Goal: Information Seeking & Learning: Learn about a topic

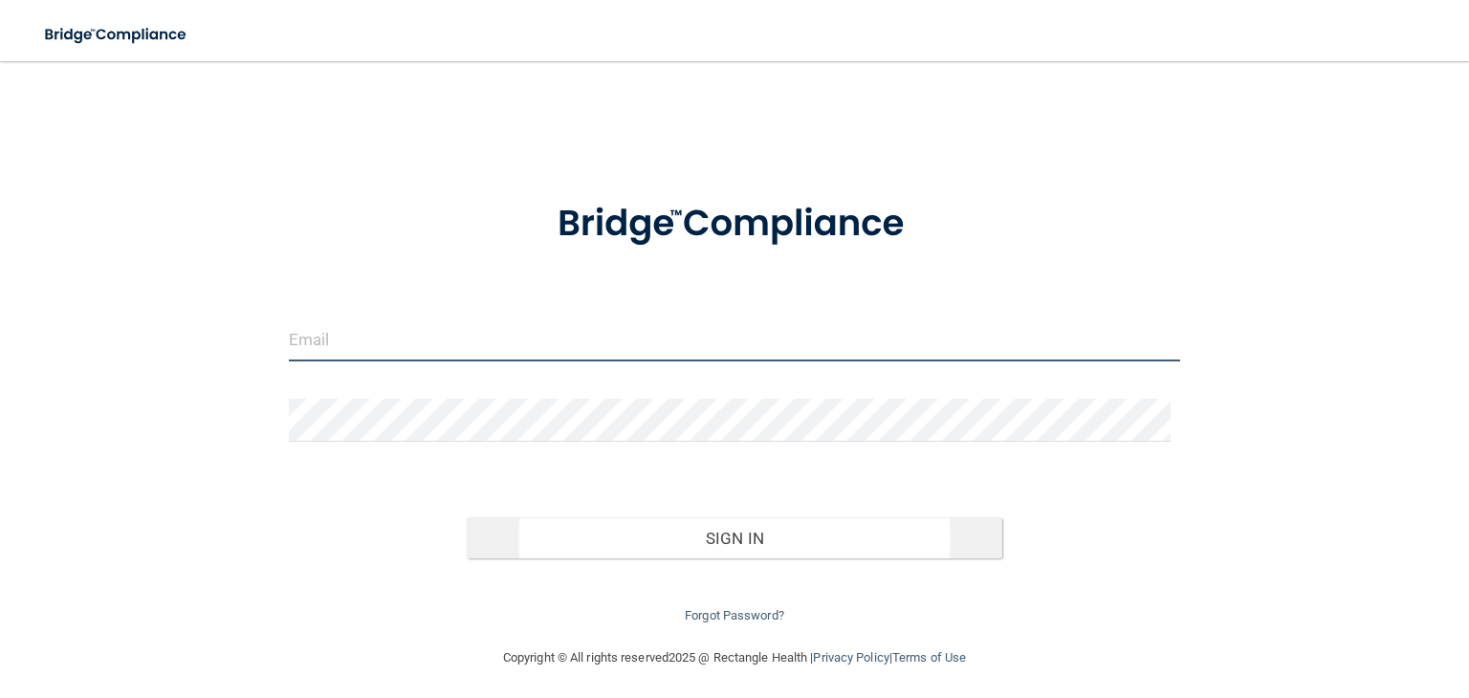
type input "[EMAIL_ADDRESS][DOMAIN_NAME]"
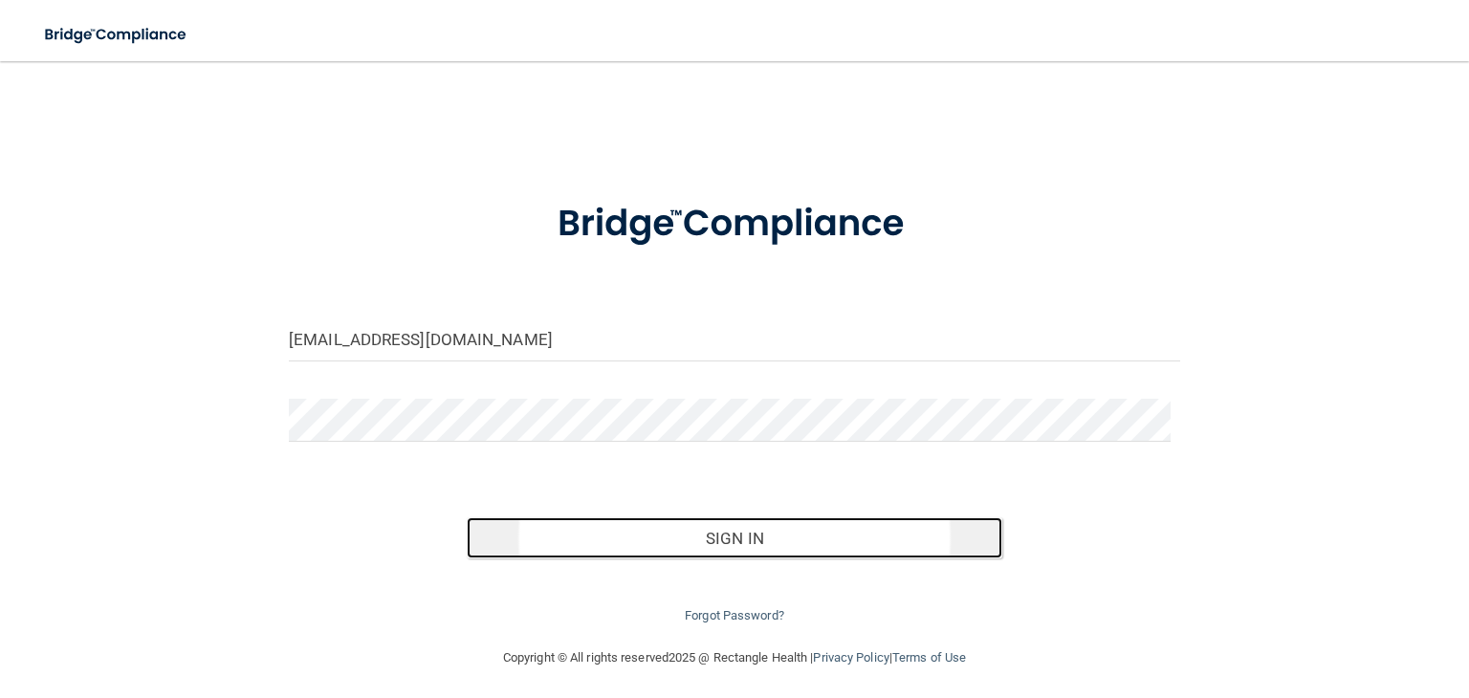
click at [707, 547] on button "Sign In" at bounding box center [734, 538] width 535 height 42
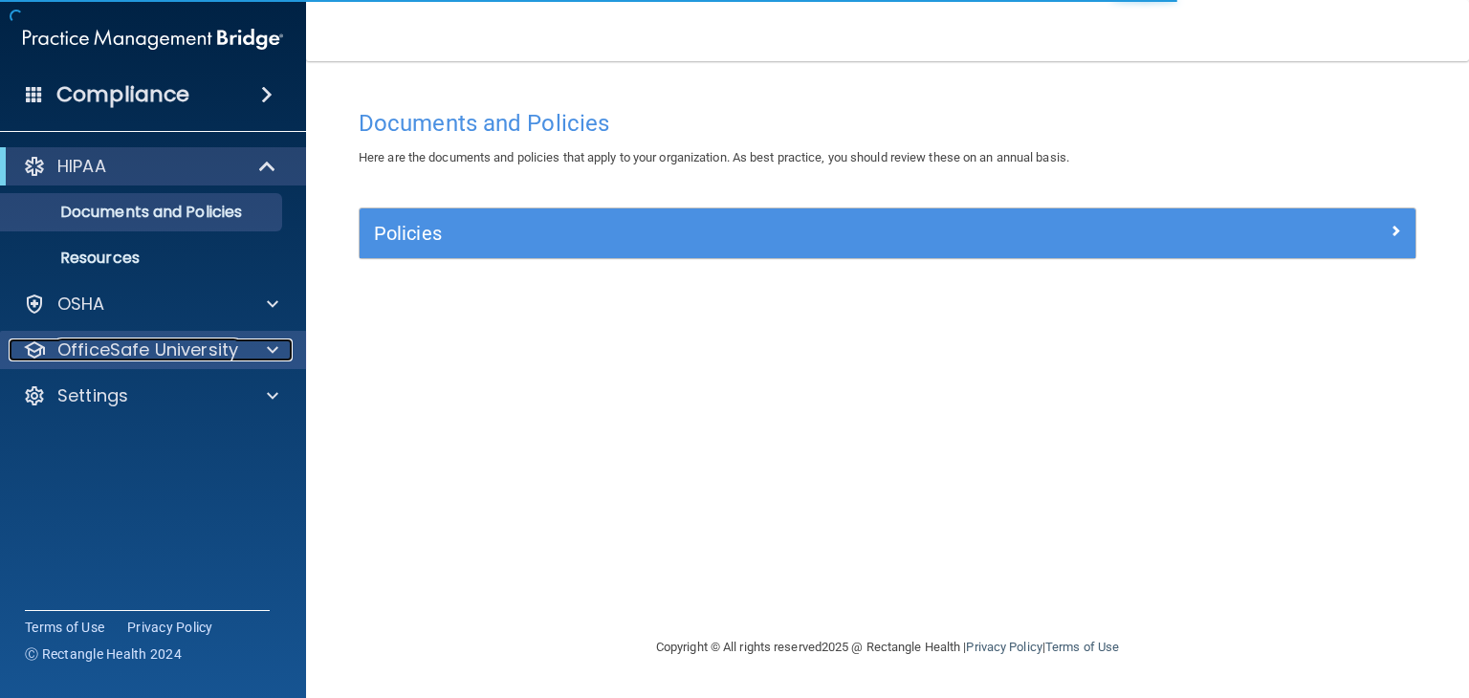
click at [260, 350] on div at bounding box center [270, 349] width 48 height 23
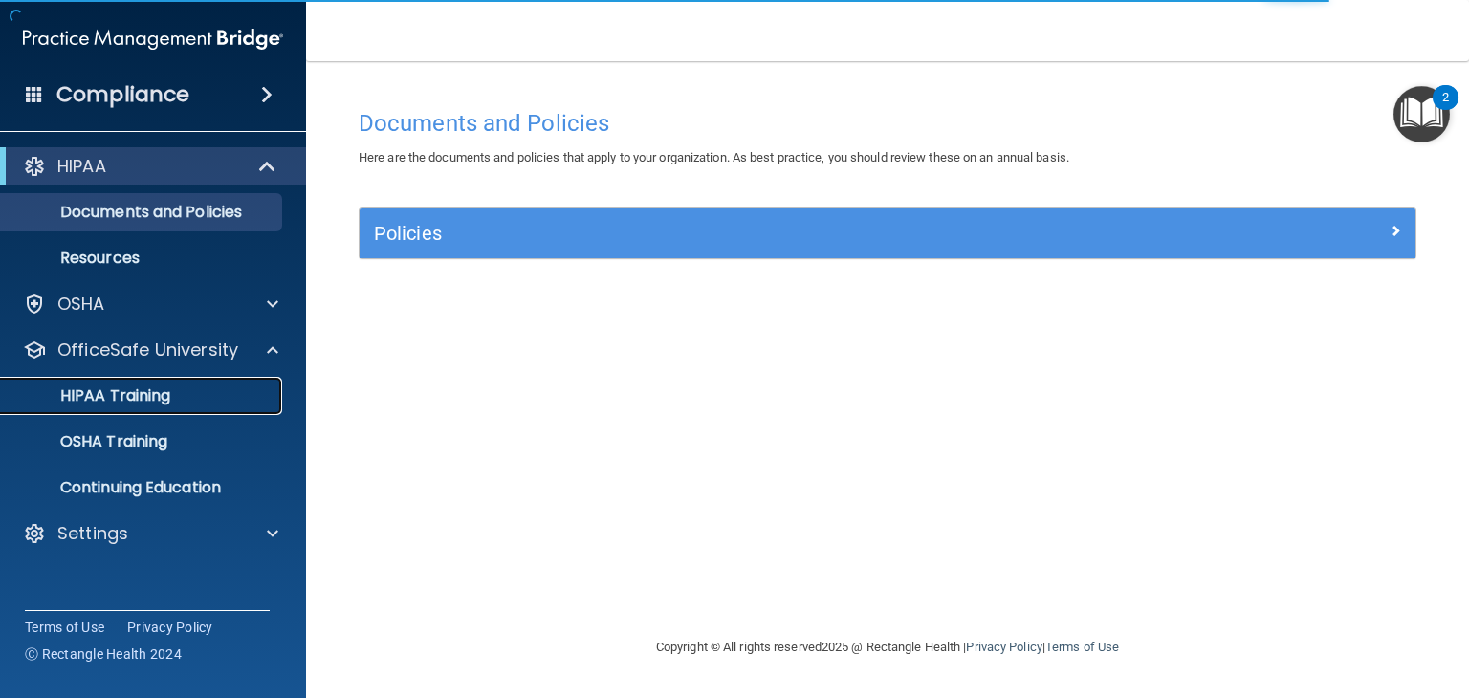
click at [144, 398] on p "HIPAA Training" at bounding box center [91, 395] width 158 height 19
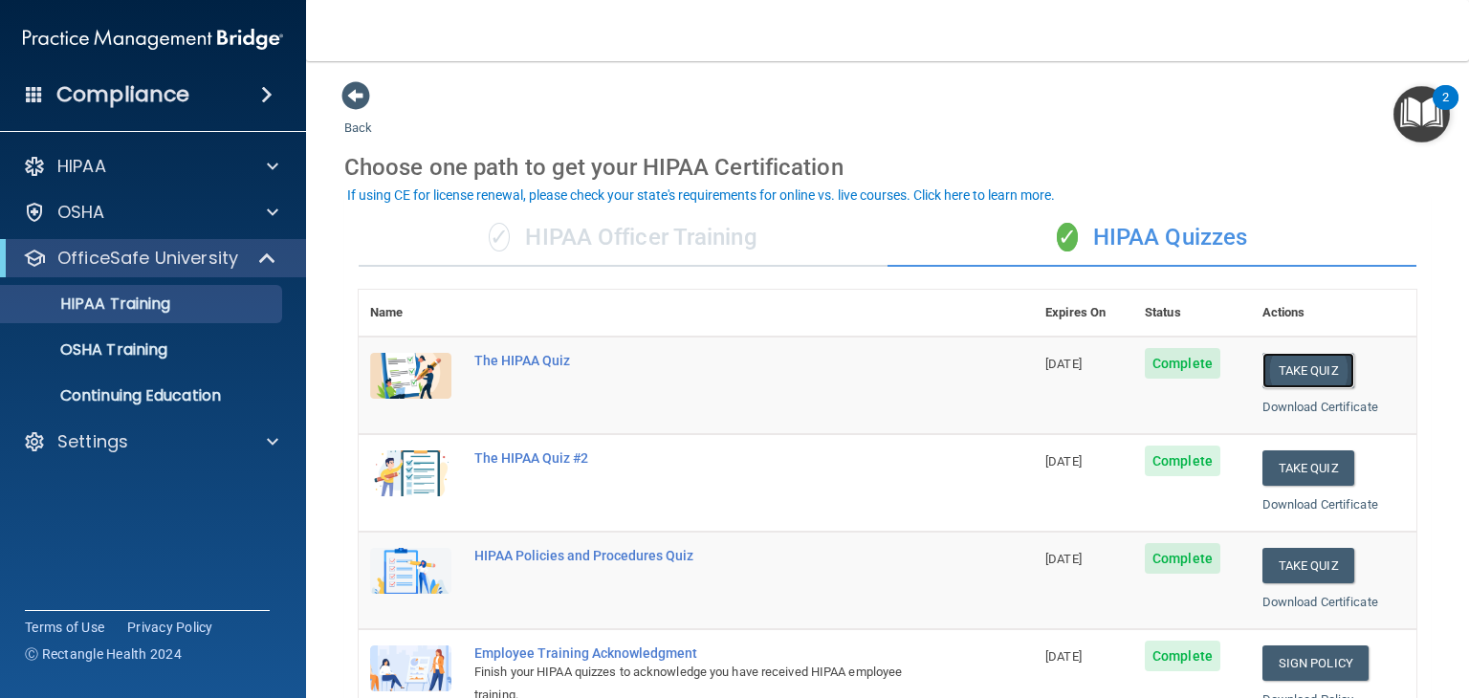
click at [1285, 357] on button "Take Quiz" at bounding box center [1308, 370] width 92 height 35
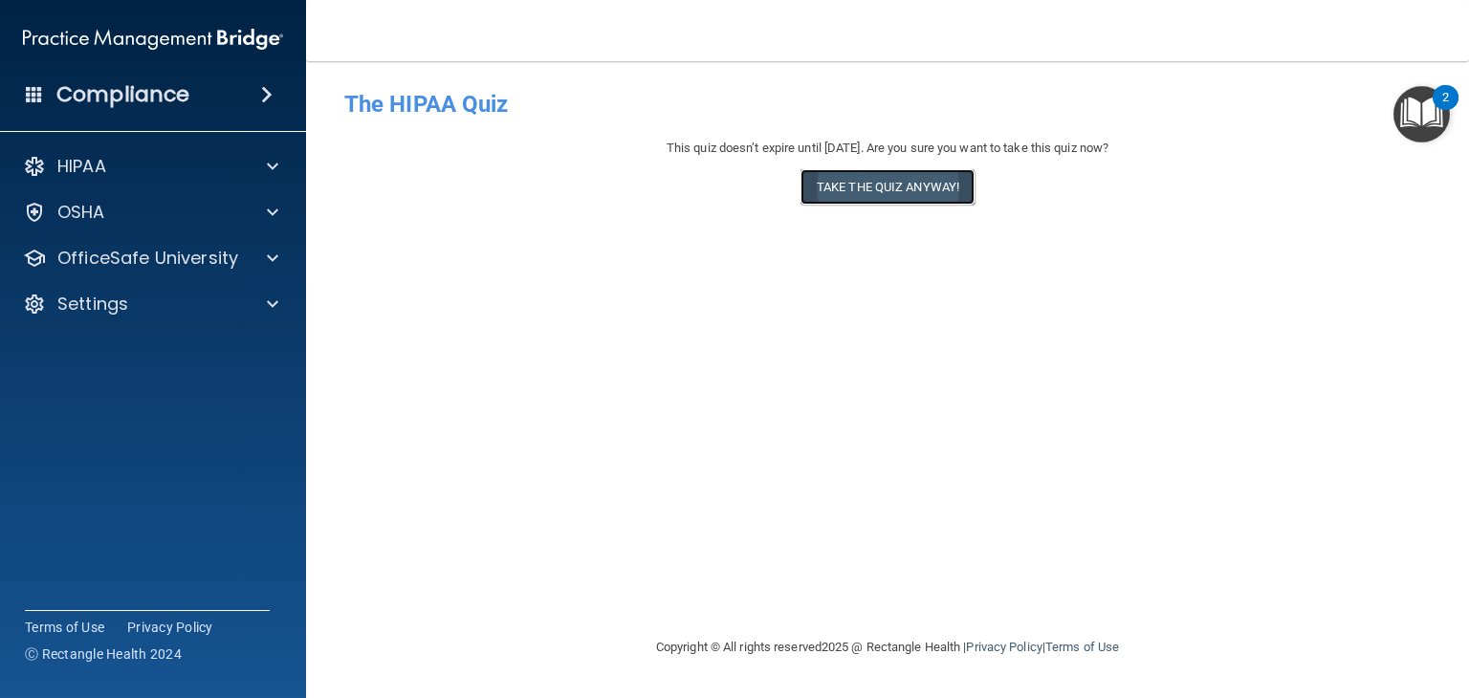
click at [897, 184] on button "Take the quiz anyway!" at bounding box center [887, 186] width 174 height 35
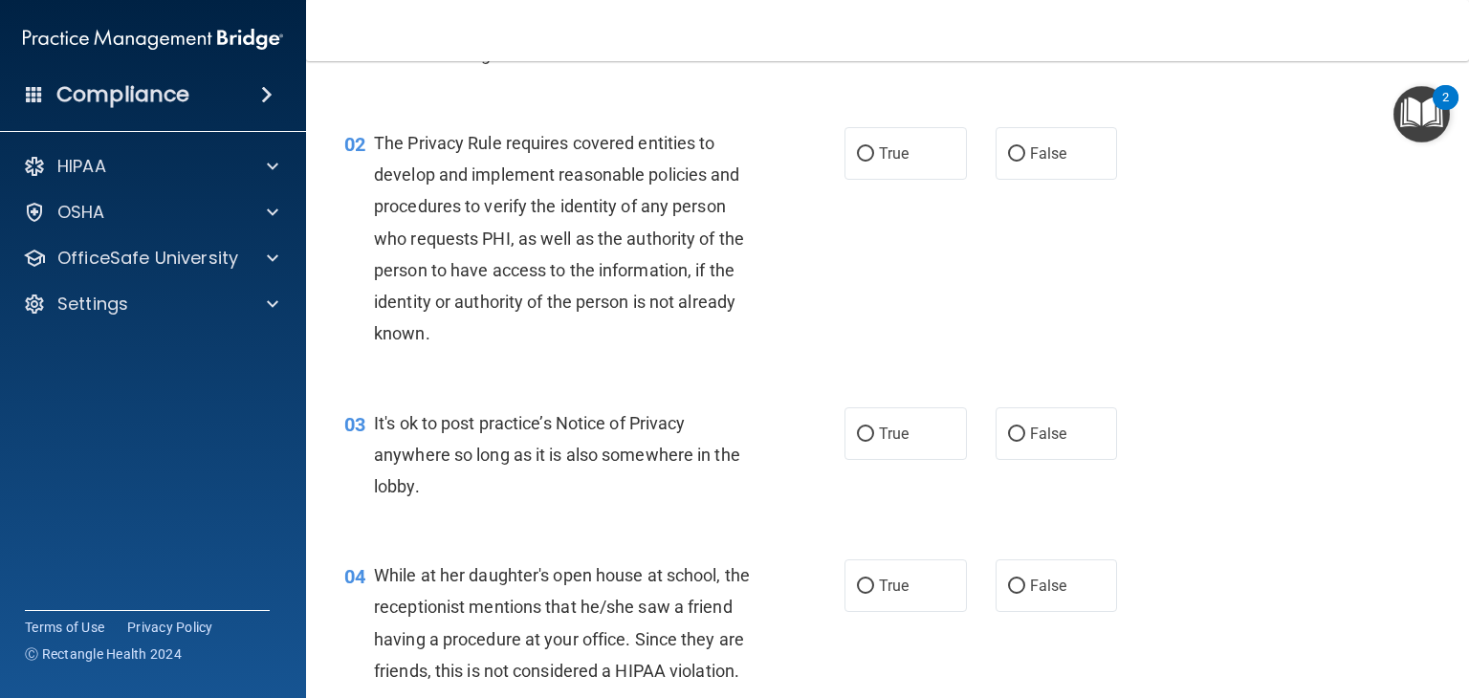
scroll to position [170, 0]
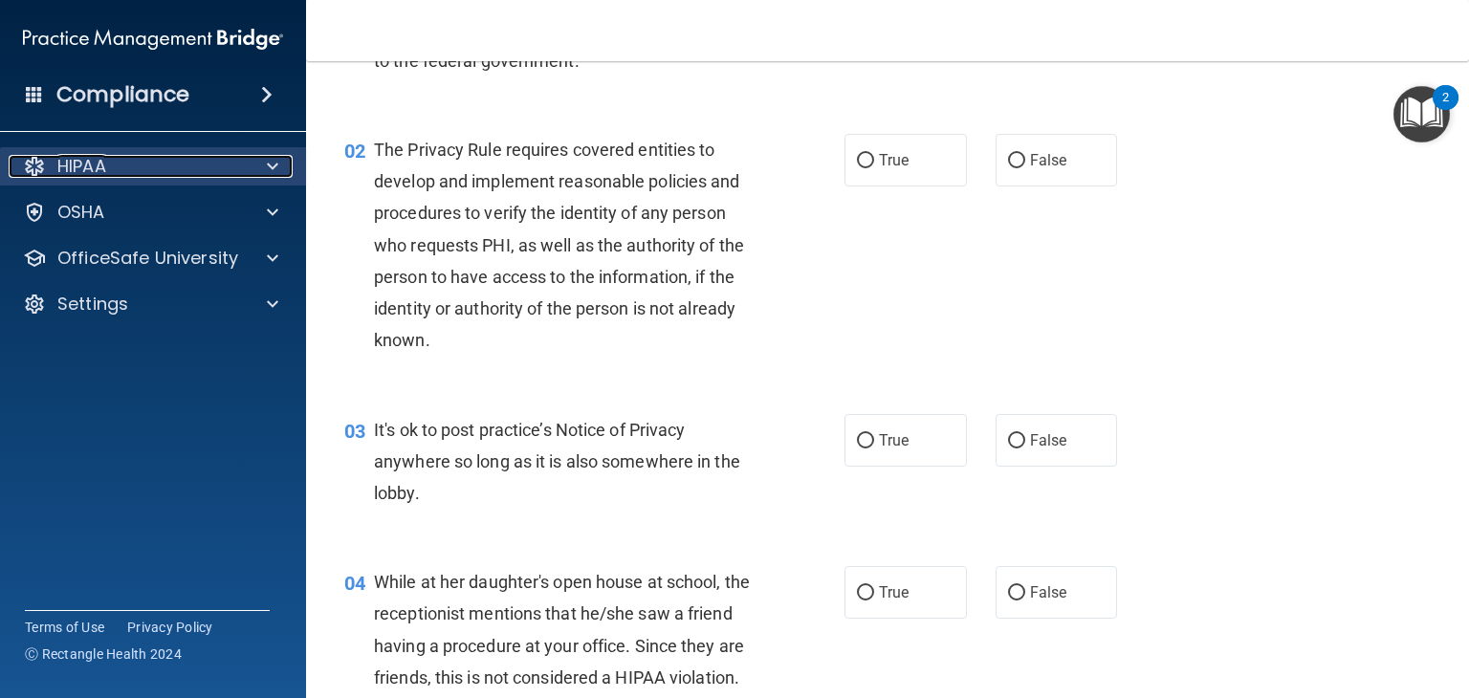
click at [263, 162] on div at bounding box center [270, 166] width 48 height 23
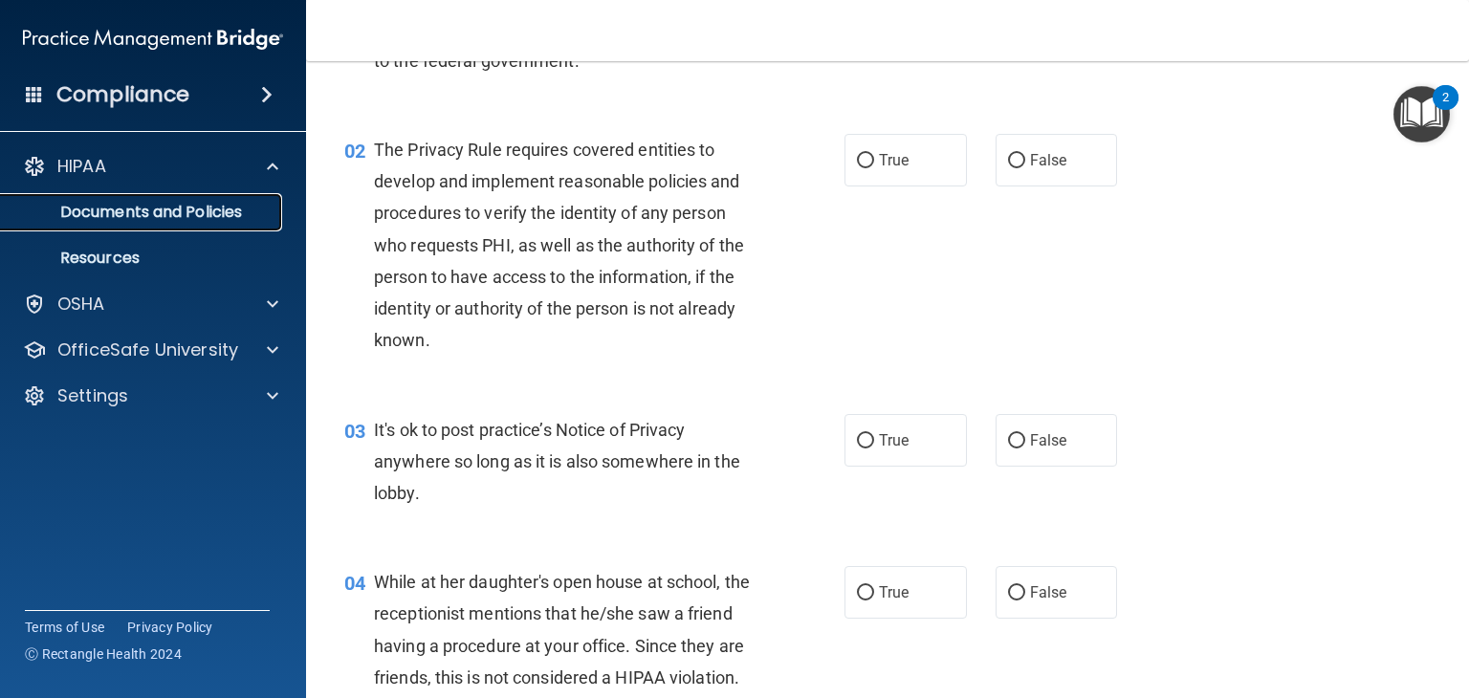
click at [204, 211] on p "Documents and Policies" at bounding box center [142, 212] width 261 height 19
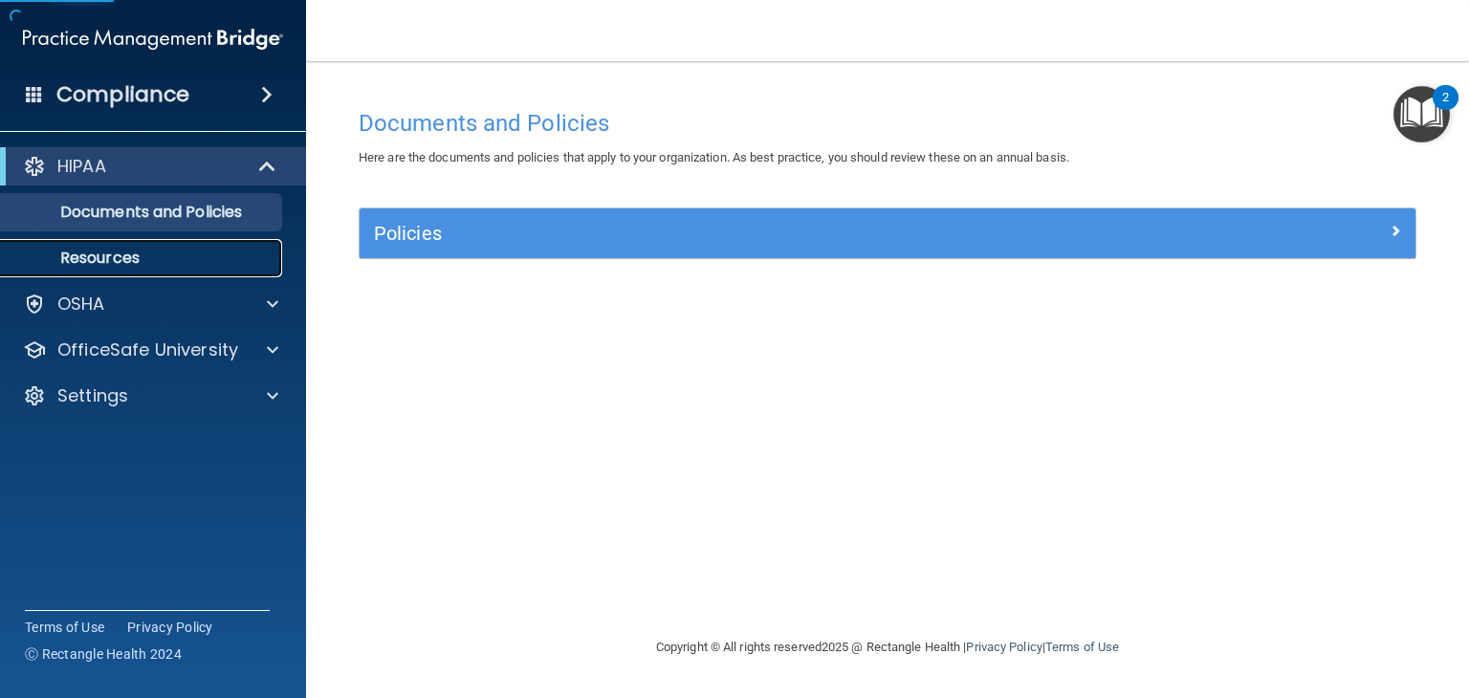
click at [123, 265] on p "Resources" at bounding box center [142, 258] width 261 height 19
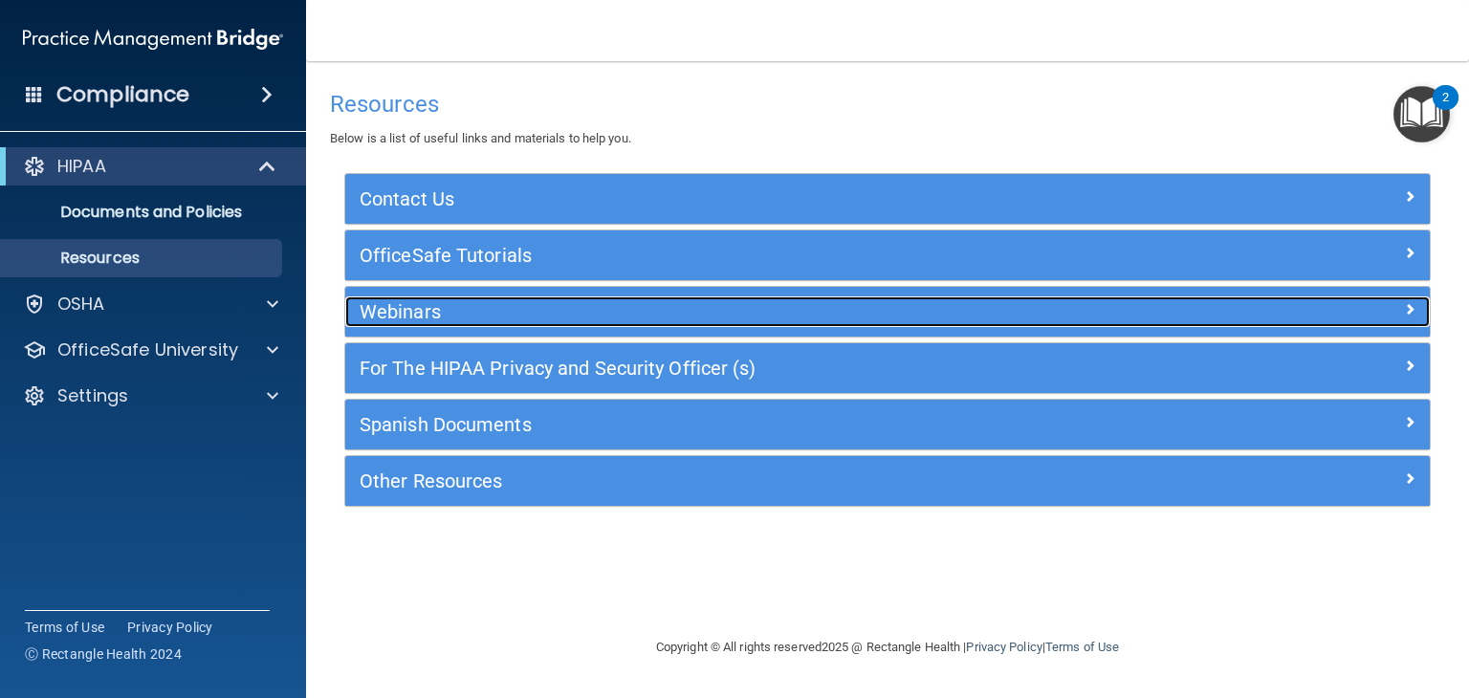
click at [630, 316] on h5 "Webinars" at bounding box center [752, 311] width 785 height 21
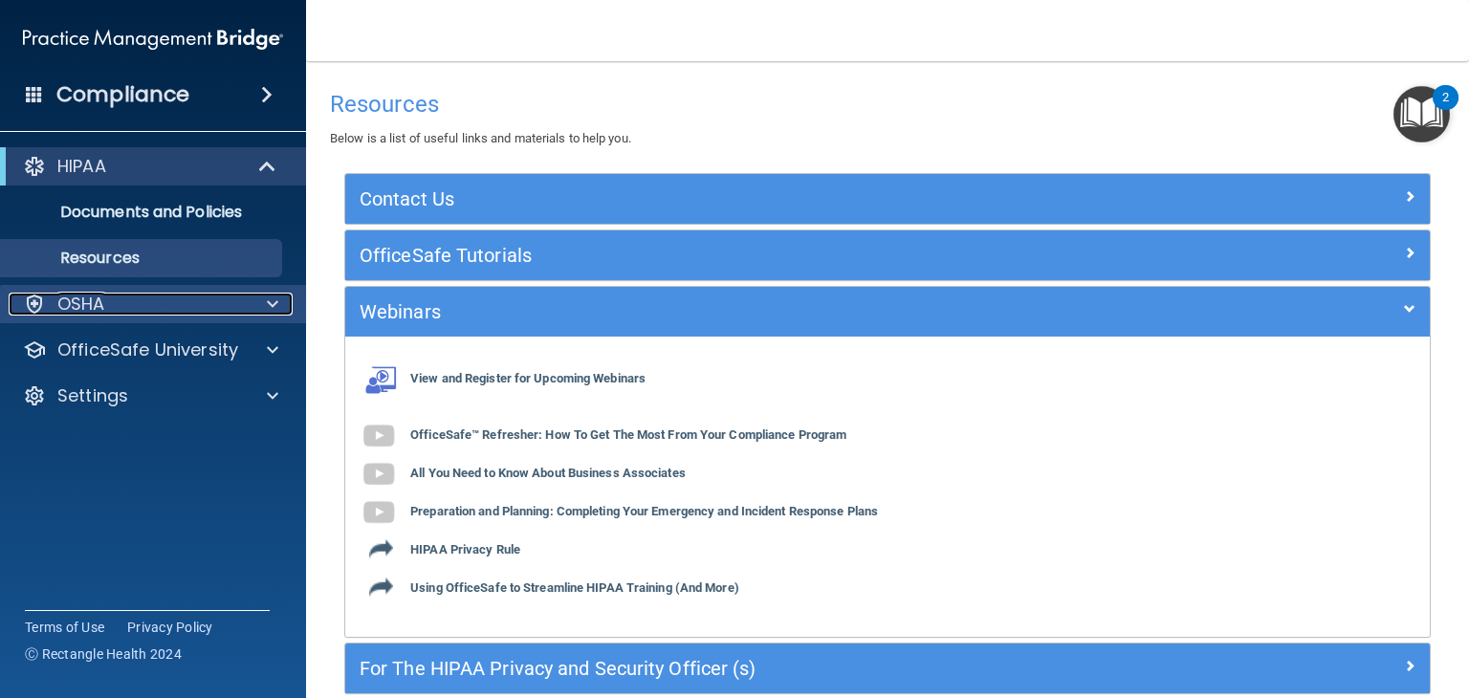
click at [272, 299] on span at bounding box center [272, 304] width 11 height 23
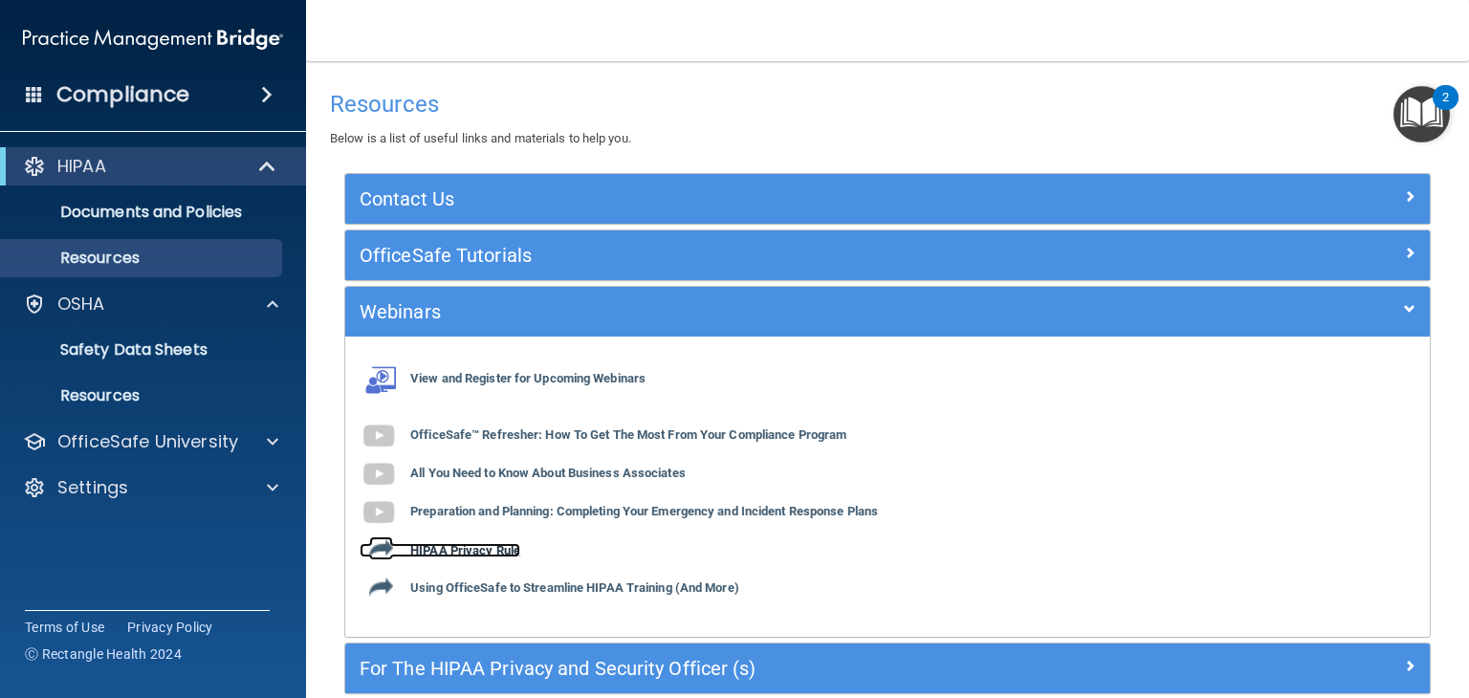
click at [490, 548] on b "HIPAA Privacy Rule" at bounding box center [465, 550] width 110 height 14
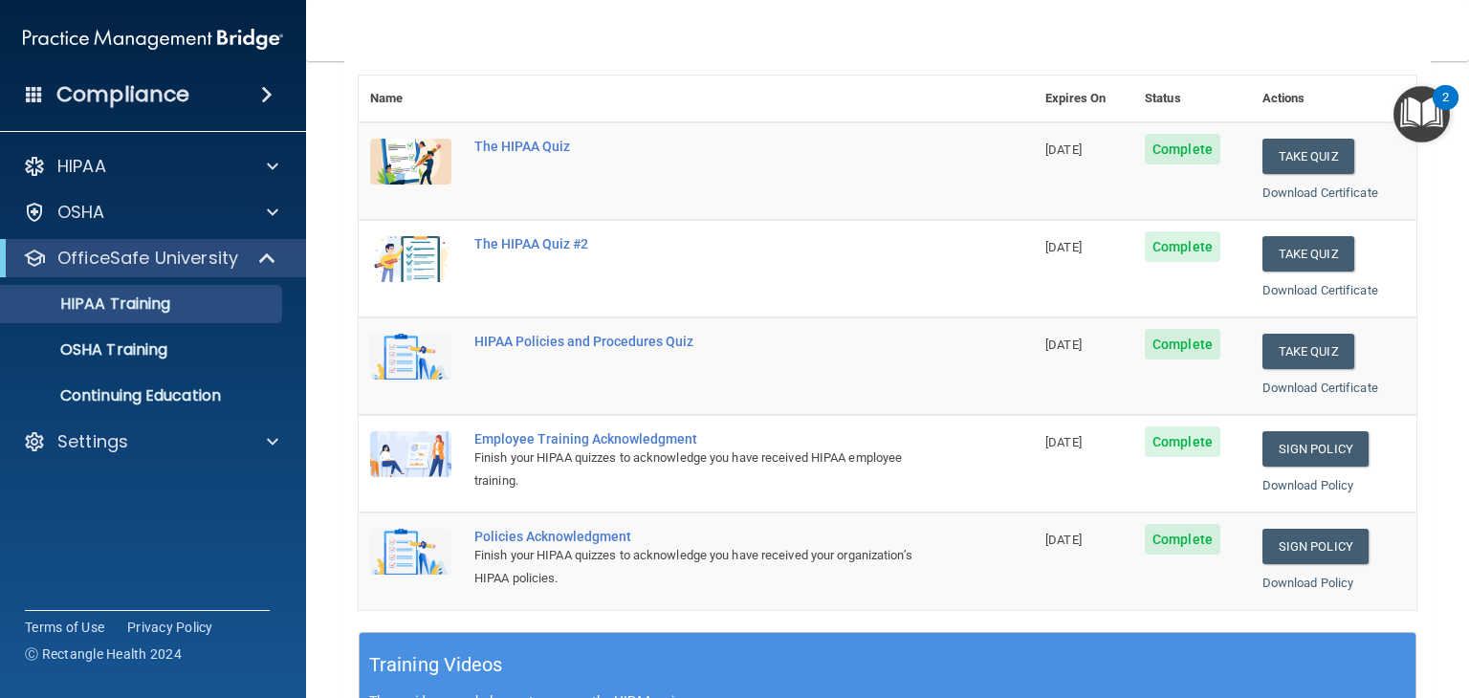
scroll to position [215, 0]
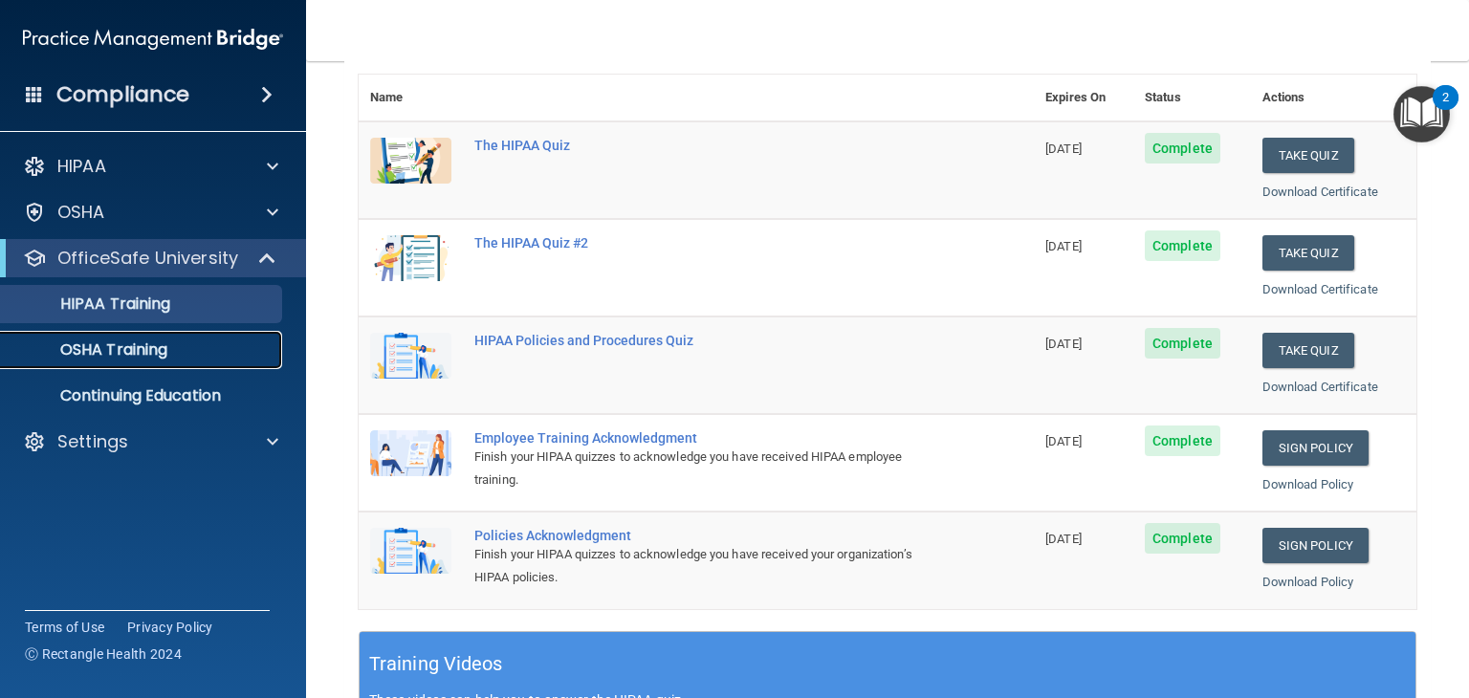
click at [142, 346] on p "OSHA Training" at bounding box center [89, 349] width 155 height 19
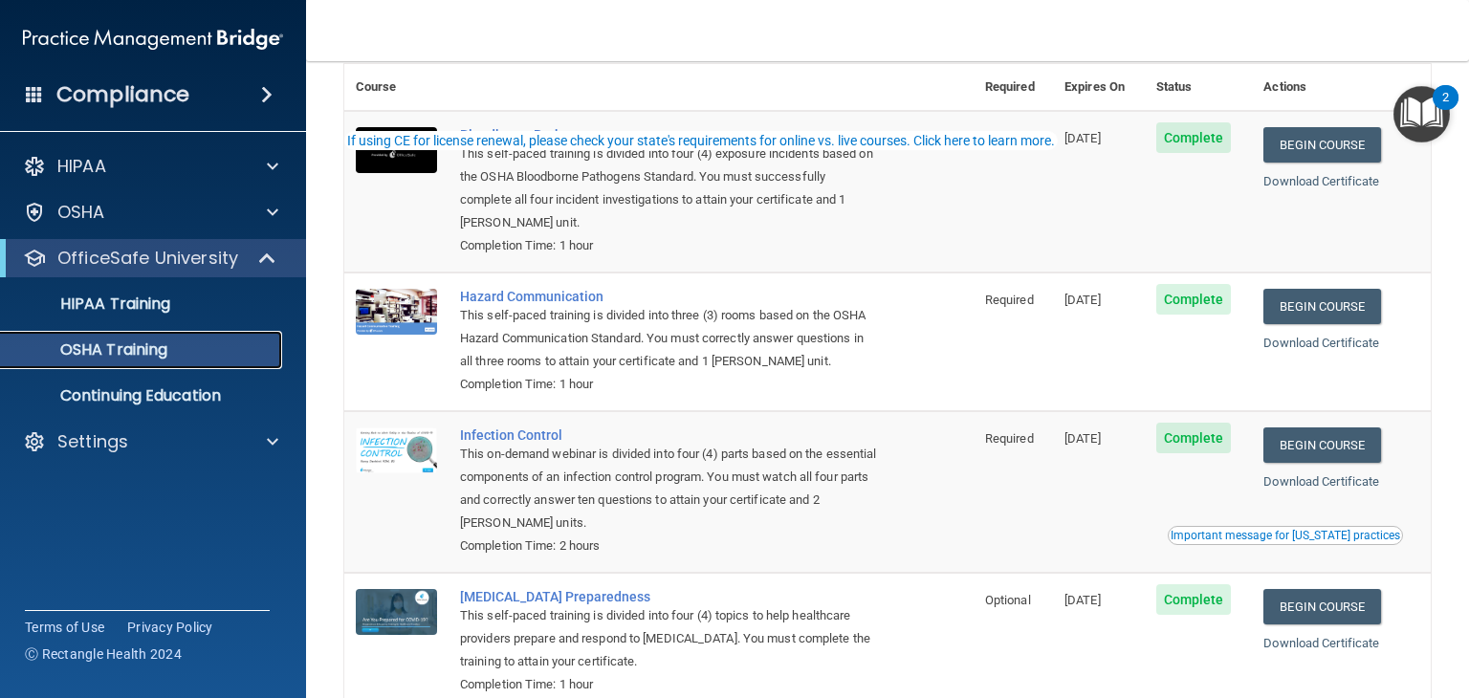
scroll to position [218, 0]
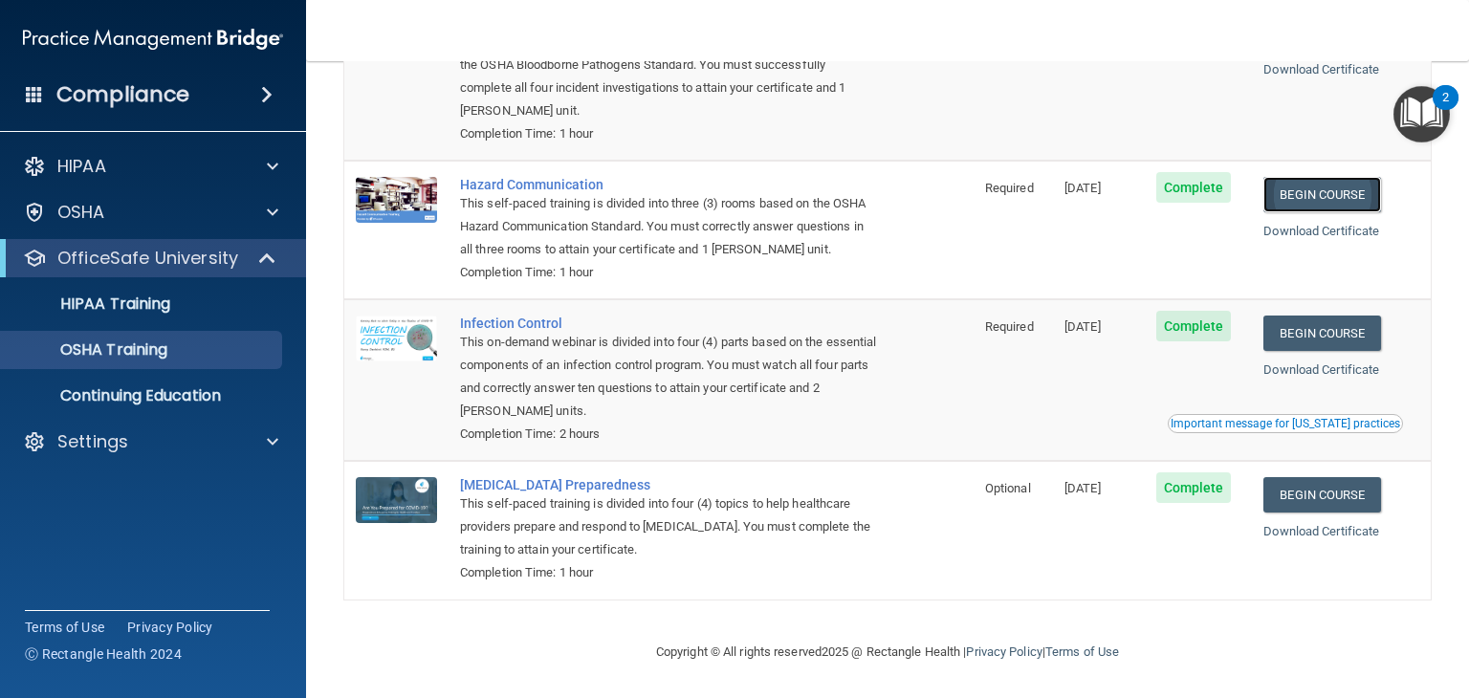
click at [1345, 190] on link "Begin Course" at bounding box center [1321, 194] width 117 height 35
click at [1205, 192] on span "Complete" at bounding box center [1194, 187] width 76 height 31
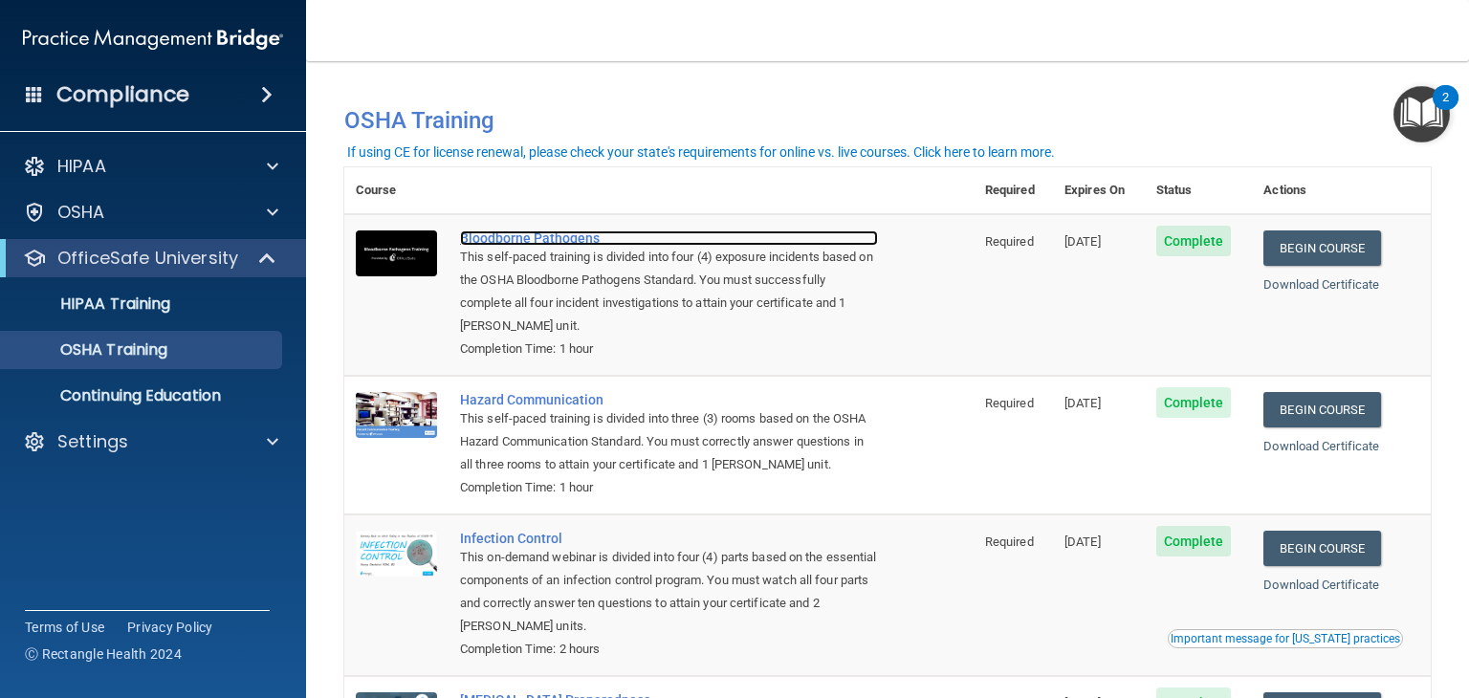
click at [520, 235] on div "Bloodborne Pathogens" at bounding box center [669, 237] width 418 height 15
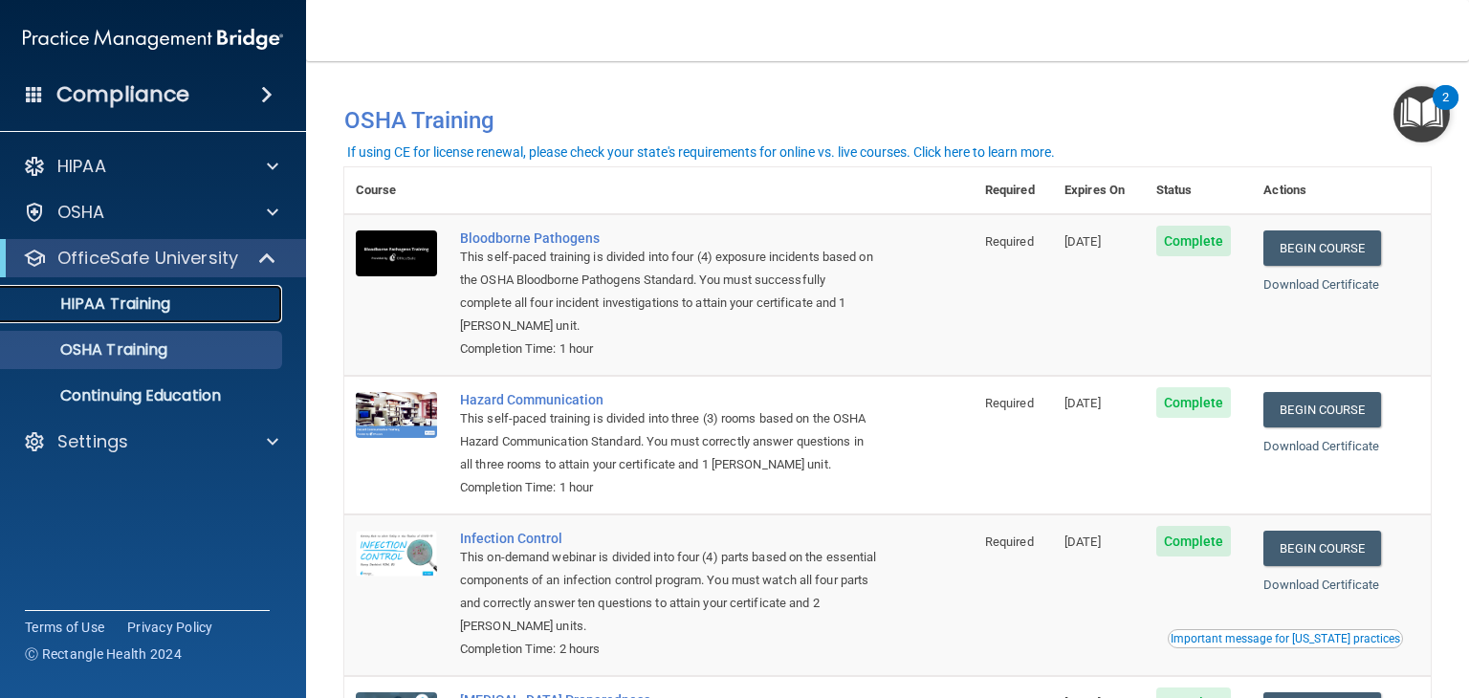
click at [120, 315] on link "HIPAA Training" at bounding box center [131, 304] width 301 height 38
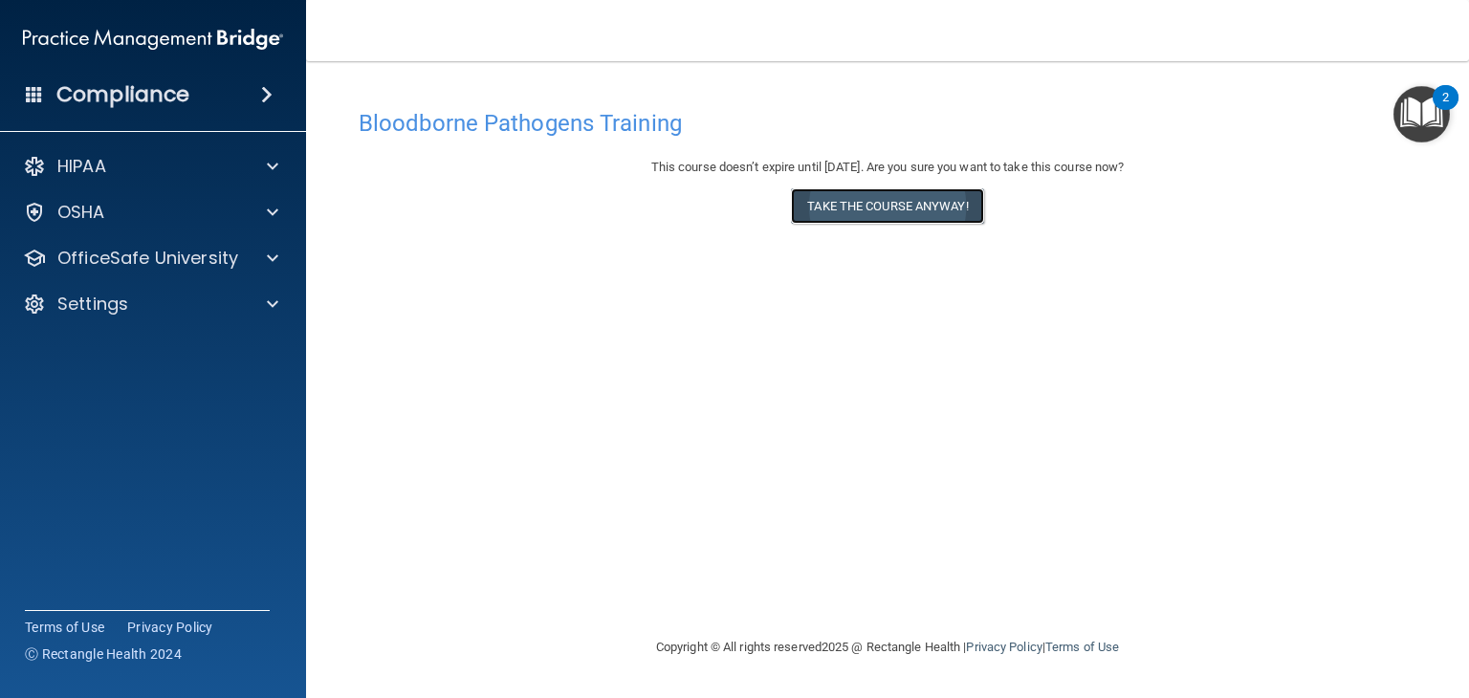
click at [890, 201] on button "Take the course anyway!" at bounding box center [887, 205] width 192 height 35
